Goal: Book appointment/travel/reservation

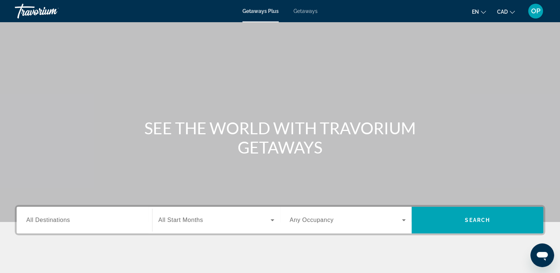
click at [65, 224] on input "Destination All Destinations" at bounding box center [84, 220] width 116 height 9
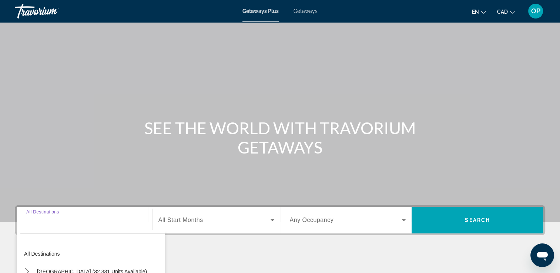
scroll to position [126, 0]
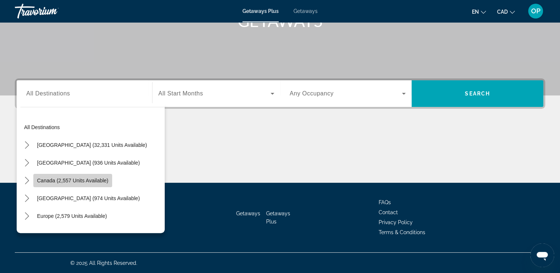
click at [93, 178] on span "Canada (2,557 units available)" at bounding box center [72, 181] width 71 height 6
type input "**********"
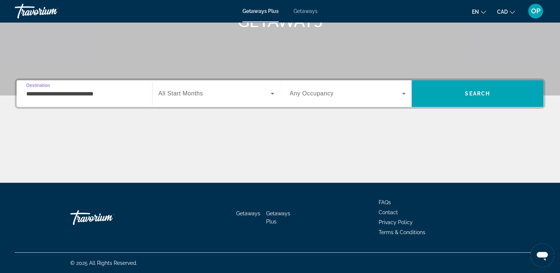
click at [221, 97] on span "Search widget" at bounding box center [214, 93] width 112 height 9
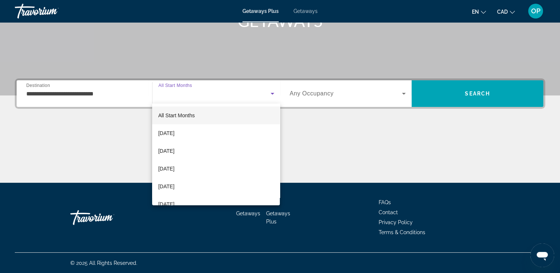
click at [221, 97] on div at bounding box center [280, 136] width 560 height 273
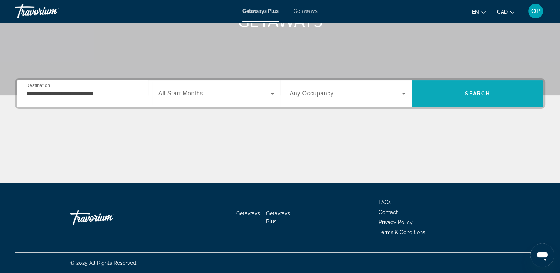
click at [503, 97] on span "Search" at bounding box center [477, 94] width 132 height 18
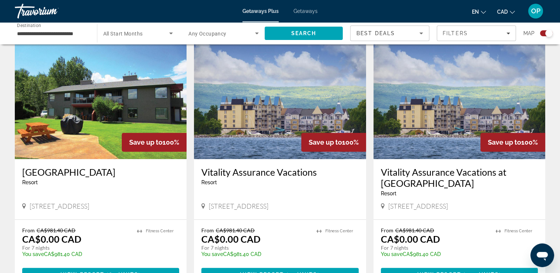
scroll to position [296, 0]
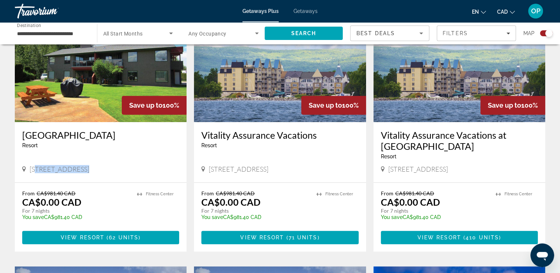
drag, startPoint x: 36, startPoint y: 169, endPoint x: 80, endPoint y: 169, distance: 44.0
click at [80, 169] on span "[STREET_ADDRESS]" at bounding box center [60, 169] width 60 height 8
drag, startPoint x: 80, startPoint y: 169, endPoint x: 86, endPoint y: 210, distance: 41.4
click at [86, 210] on div "From CA$981.40 CAD CA$0.00 CAD For 7 nights You save CA$981.40 CAD temp" at bounding box center [75, 207] width 107 height 35
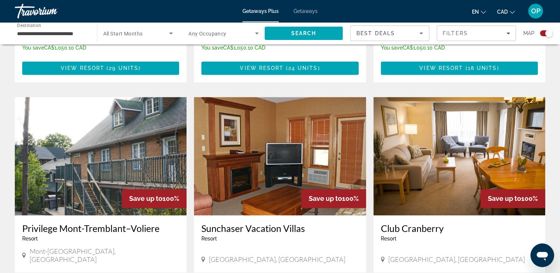
scroll to position [1072, 0]
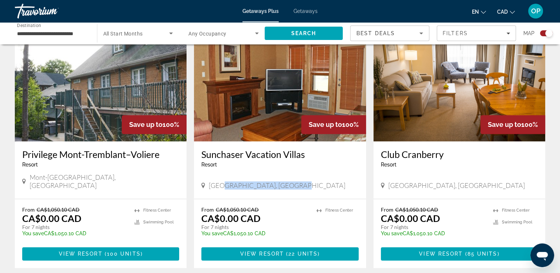
drag, startPoint x: 222, startPoint y: 170, endPoint x: 292, endPoint y: 165, distance: 70.5
click at [292, 181] on span "[GEOGRAPHIC_DATA], [GEOGRAPHIC_DATA]" at bounding box center [277, 185] width 136 height 8
drag, startPoint x: 219, startPoint y: 202, endPoint x: 259, endPoint y: 212, distance: 40.7
click at [259, 212] on div "From CA$1,050.10 CAD CA$0.00 CAD For 7 nights You save CA$1,050.10 CAD temp" at bounding box center [254, 223] width 107 height 35
click at [275, 206] on p "From CA$1,050.10 CAD" at bounding box center [254, 209] width 107 height 6
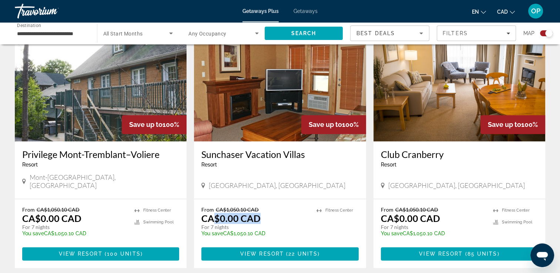
drag, startPoint x: 216, startPoint y: 198, endPoint x: 266, endPoint y: 202, distance: 50.0
click at [266, 206] on div "From CA$1,050.10 CAD CA$0.00 CAD For 7 nights You save CA$1,050.10 CAD temp" at bounding box center [254, 223] width 107 height 35
drag, startPoint x: 266, startPoint y: 202, endPoint x: 236, endPoint y: 185, distance: 34.1
click at [236, 199] on div "From CA$1,050.10 CAD CA$0.00 CAD For 7 nights You save CA$1,050.10 CAD temp 3.9…" at bounding box center [280, 233] width 172 height 69
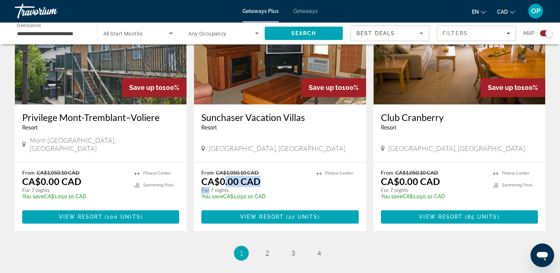
drag, startPoint x: 209, startPoint y: 172, endPoint x: 223, endPoint y: 166, distance: 15.6
click at [223, 169] on div "From CA$1,050.10 CAD CA$0.00 CAD For 7 nights You save CA$1,050.10 CAD temp" at bounding box center [254, 186] width 107 height 35
drag, startPoint x: 223, startPoint y: 166, endPoint x: 217, endPoint y: 151, distance: 16.3
click at [217, 162] on div "From CA$1,050.10 CAD CA$0.00 CAD For 7 nights You save CA$1,050.10 CAD temp 3.9…" at bounding box center [280, 196] width 172 height 69
drag, startPoint x: 217, startPoint y: 151, endPoint x: 246, endPoint y: 155, distance: 29.4
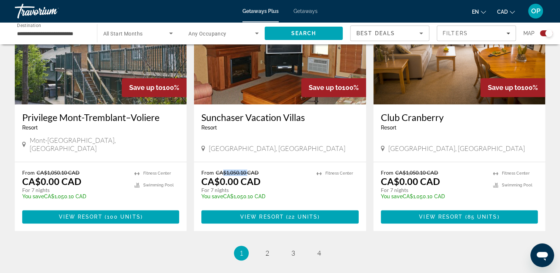
click at [246, 169] on span "CA$1,050.10 CAD" at bounding box center [237, 172] width 43 height 6
drag, startPoint x: 246, startPoint y: 155, endPoint x: 233, endPoint y: 143, distance: 17.6
click at [233, 143] on div "Sunchaser Vacation [GEOGRAPHIC_DATA] - This is an adults only resort [GEOGRAPHI…" at bounding box center [280, 132] width 172 height 57
drag, startPoint x: 224, startPoint y: 157, endPoint x: 273, endPoint y: 155, distance: 48.5
click at [273, 169] on p "From CA$1,050.10 CAD" at bounding box center [254, 172] width 107 height 6
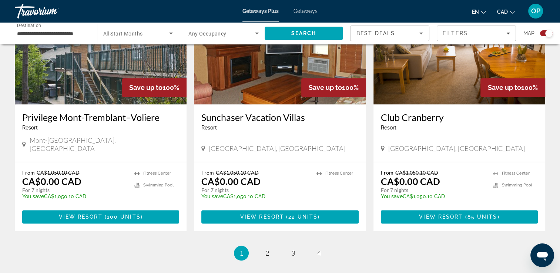
drag, startPoint x: 273, startPoint y: 155, endPoint x: 241, endPoint y: 140, distance: 35.2
click at [241, 140] on div "Sunchaser Vacation [GEOGRAPHIC_DATA] - This is an adults only resort [GEOGRAPHI…" at bounding box center [280, 132] width 172 height 57
click at [268, 249] on span "2" at bounding box center [267, 253] width 4 height 8
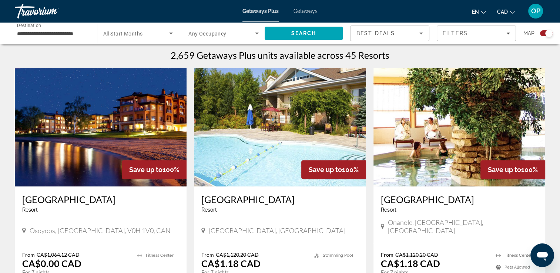
scroll to position [268, 0]
